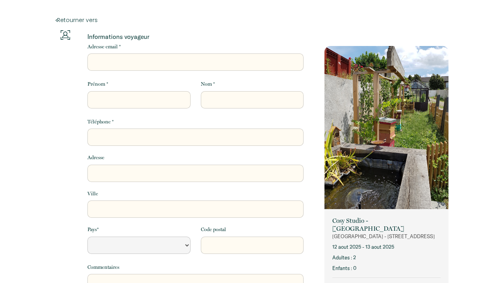
select select "Default select example"
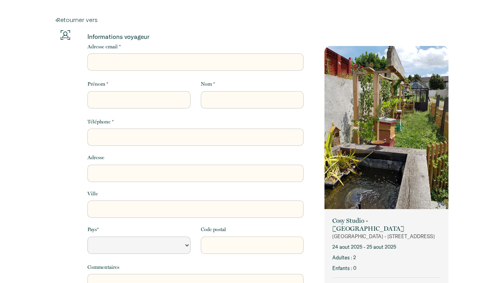
select select "Default select example"
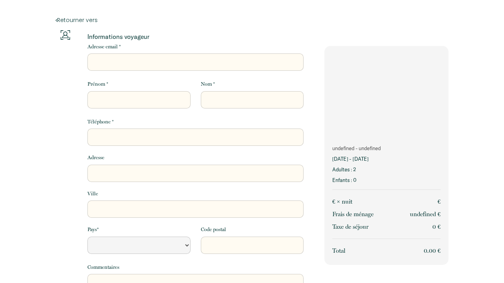
select select "Default select example"
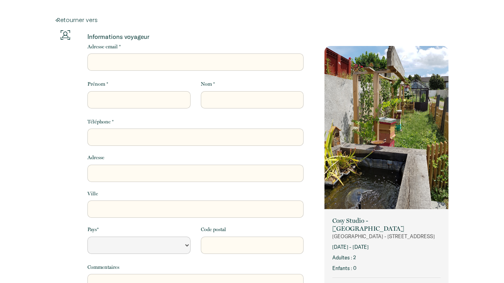
select select "Default select example"
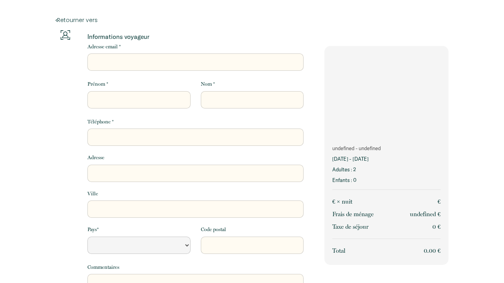
select select "Default select example"
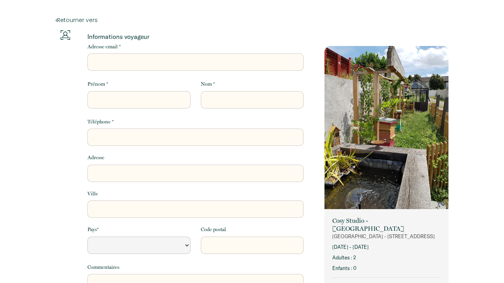
select select "Default select example"
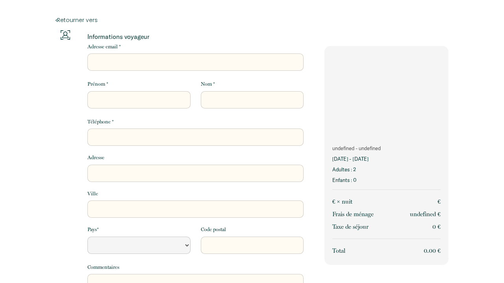
select select "Default select example"
